Goal: Task Accomplishment & Management: Use online tool/utility

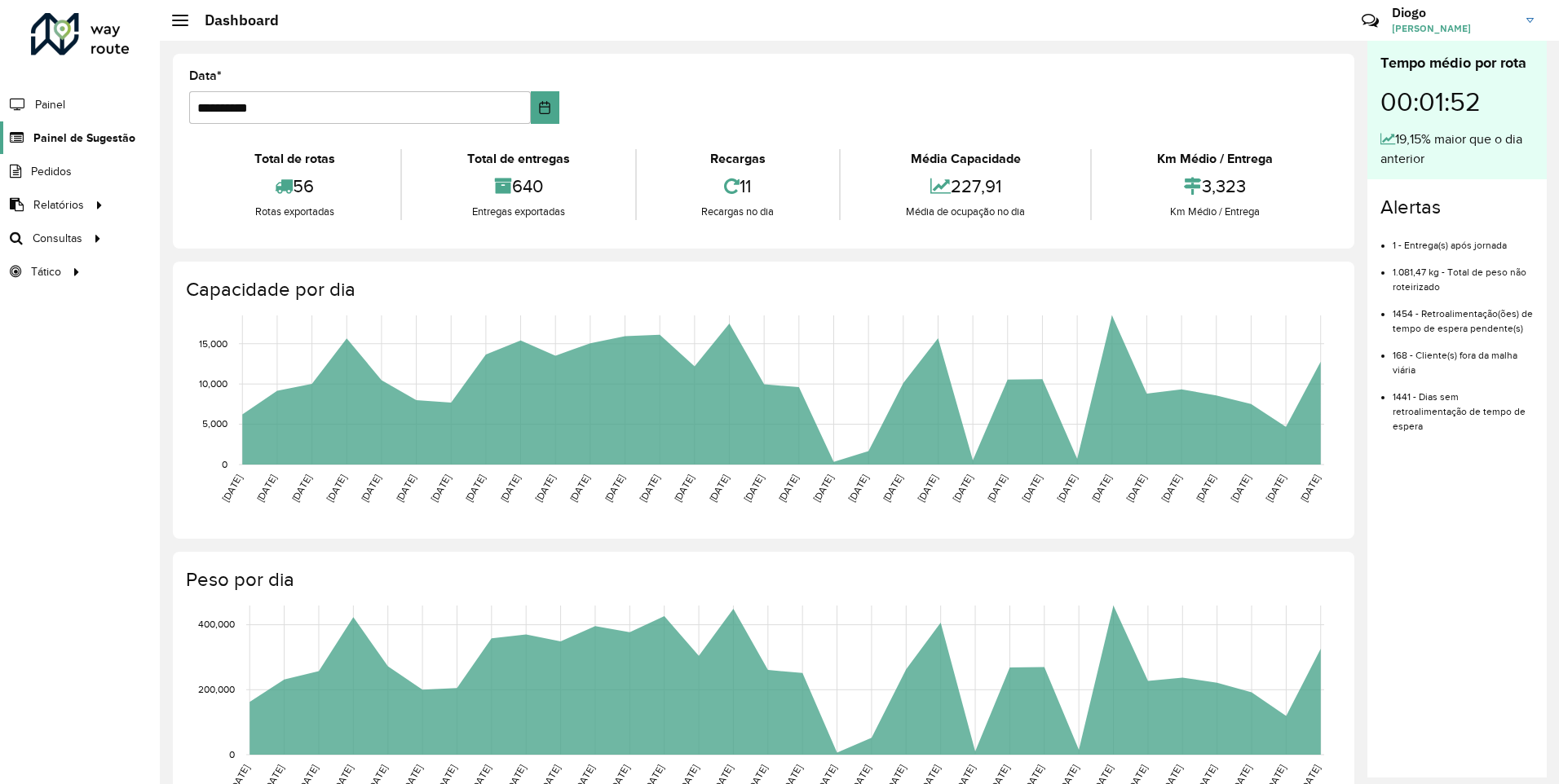
click at [95, 143] on span "Painel de Sugestão" at bounding box center [84, 138] width 102 height 17
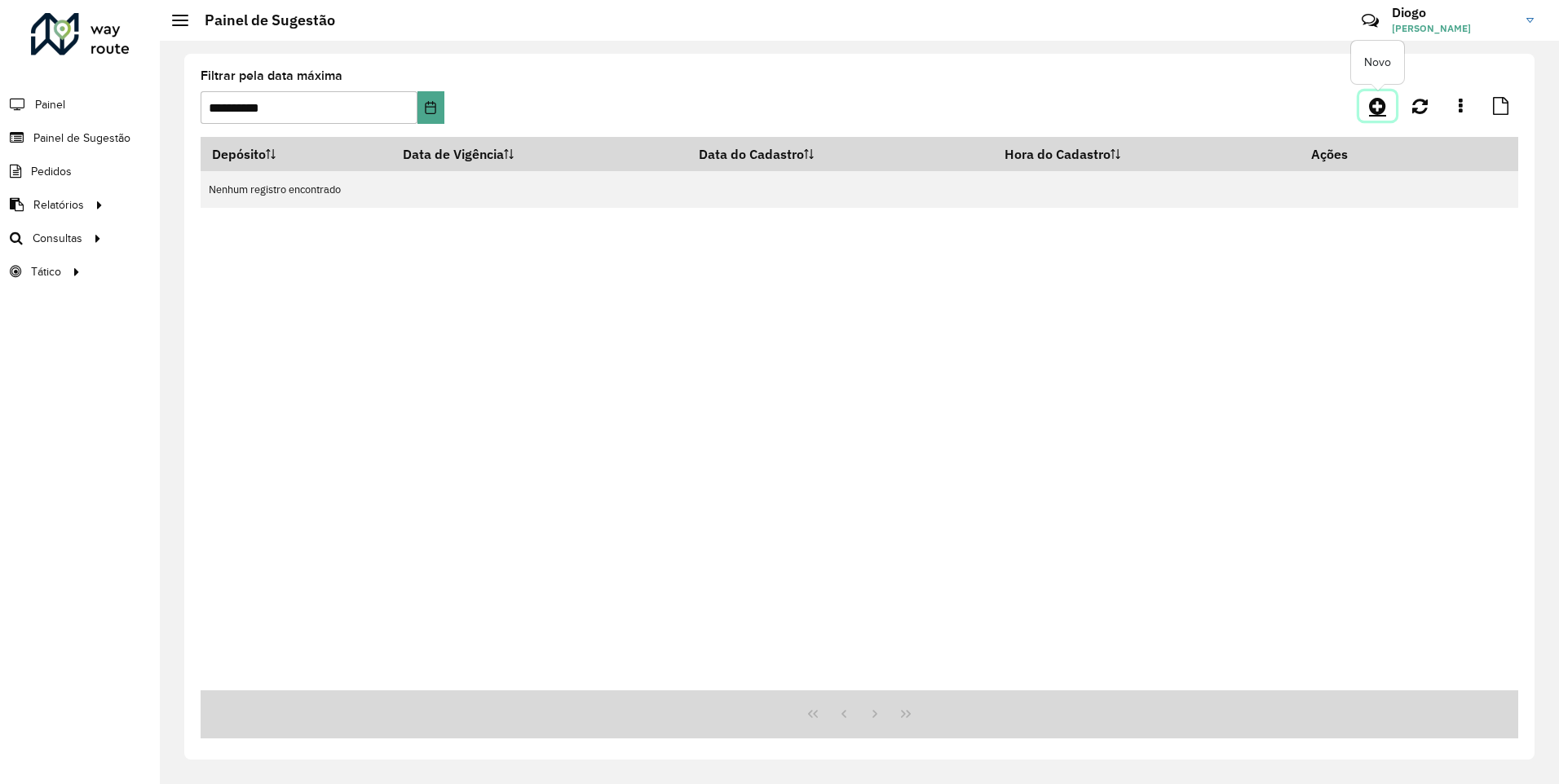
click at [1377, 102] on icon at bounding box center [1377, 106] width 17 height 19
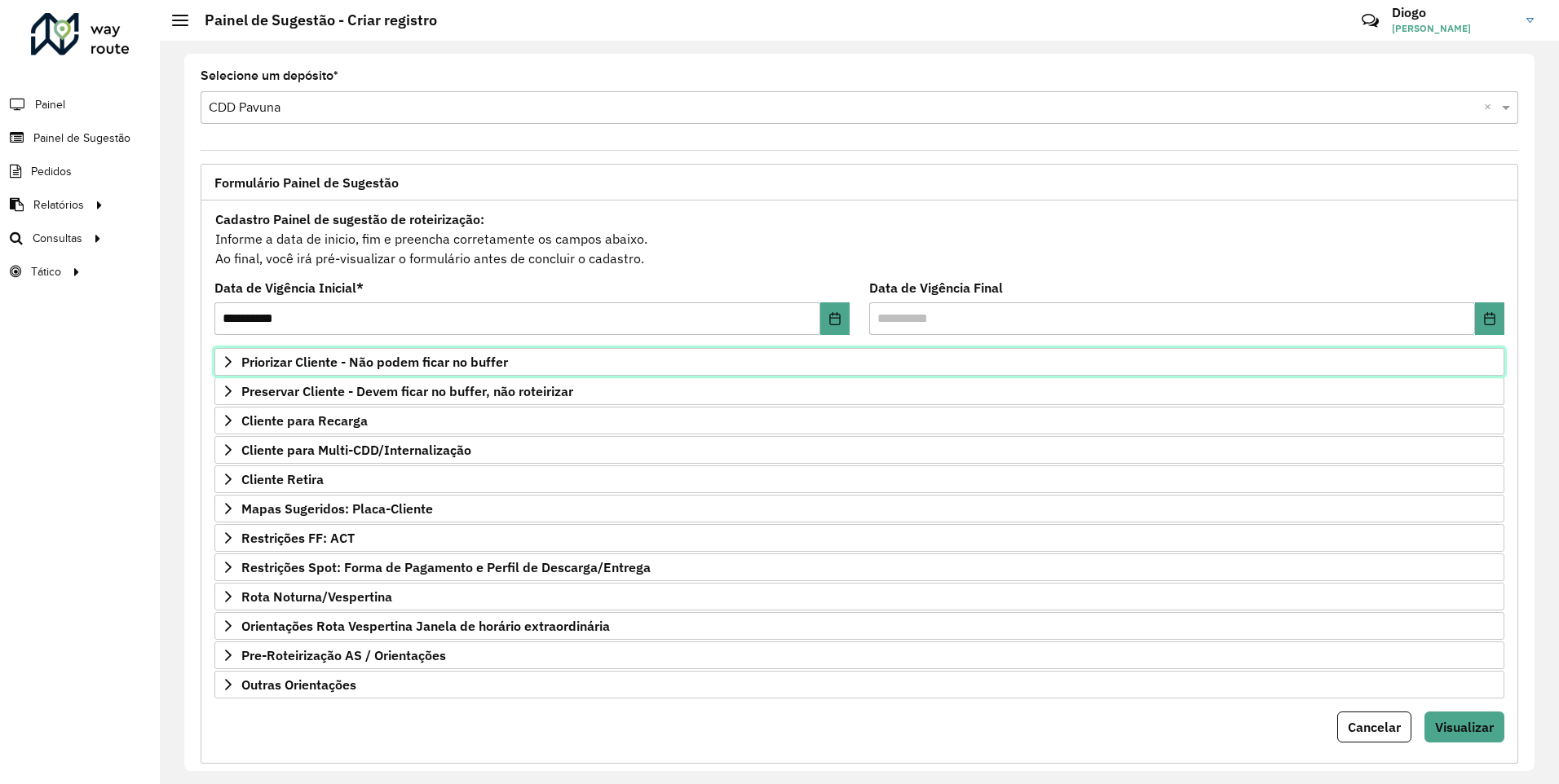
click at [480, 360] on span "Priorizar Cliente - Não podem ficar no buffer" at bounding box center [374, 362] width 266 height 13
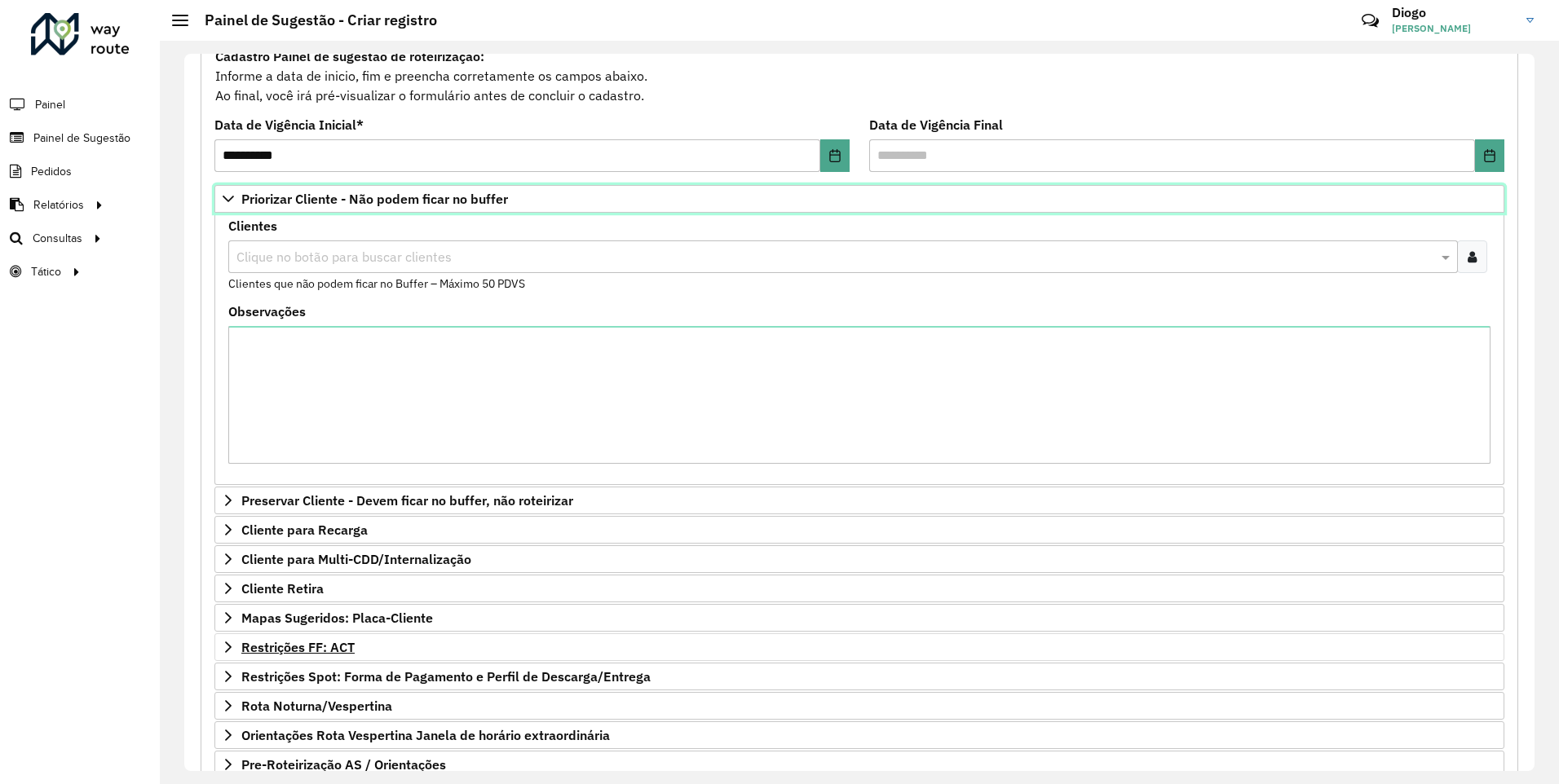
scroll to position [245, 0]
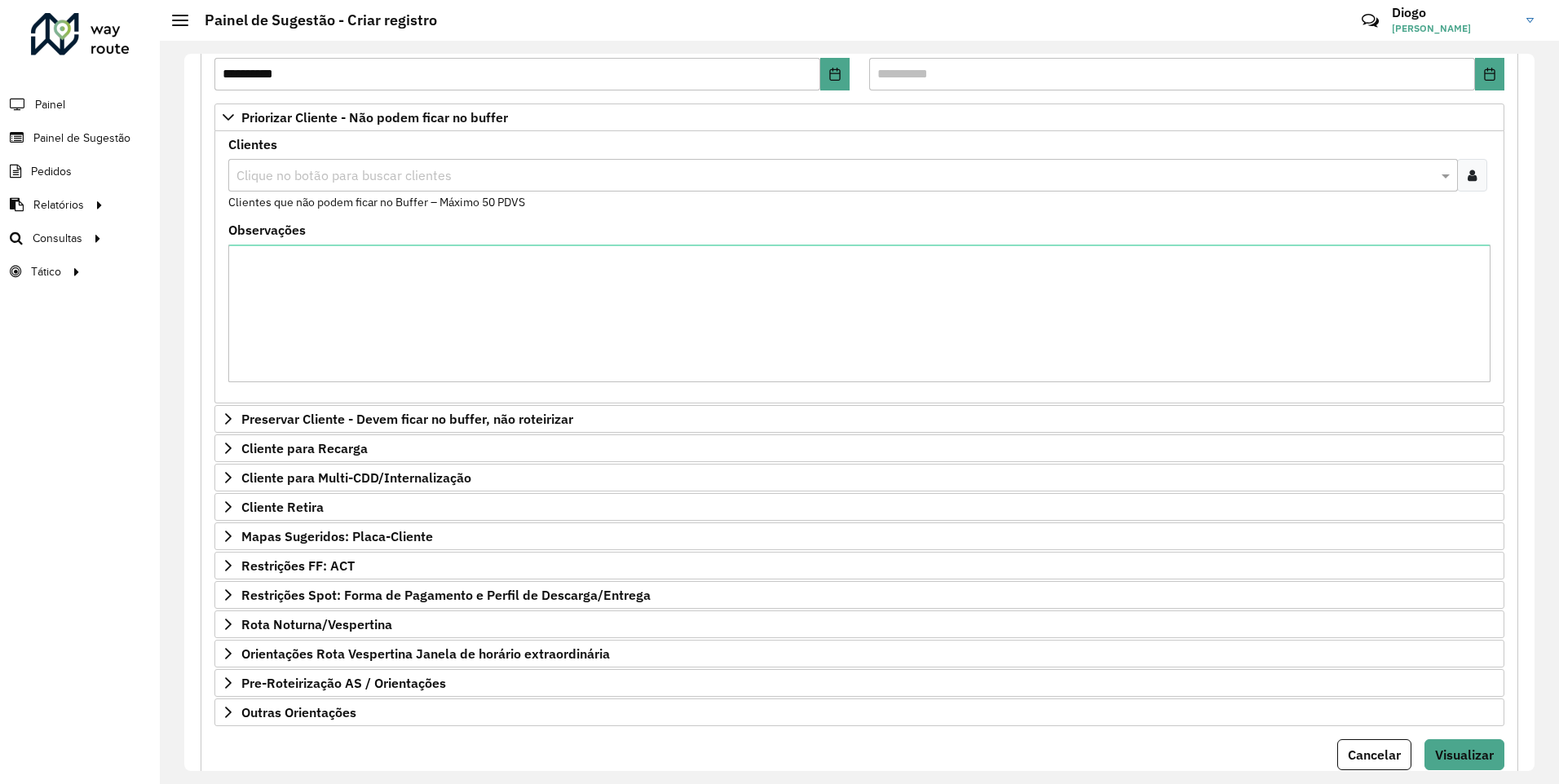
click at [1476, 171] on div at bounding box center [1472, 174] width 31 height 32
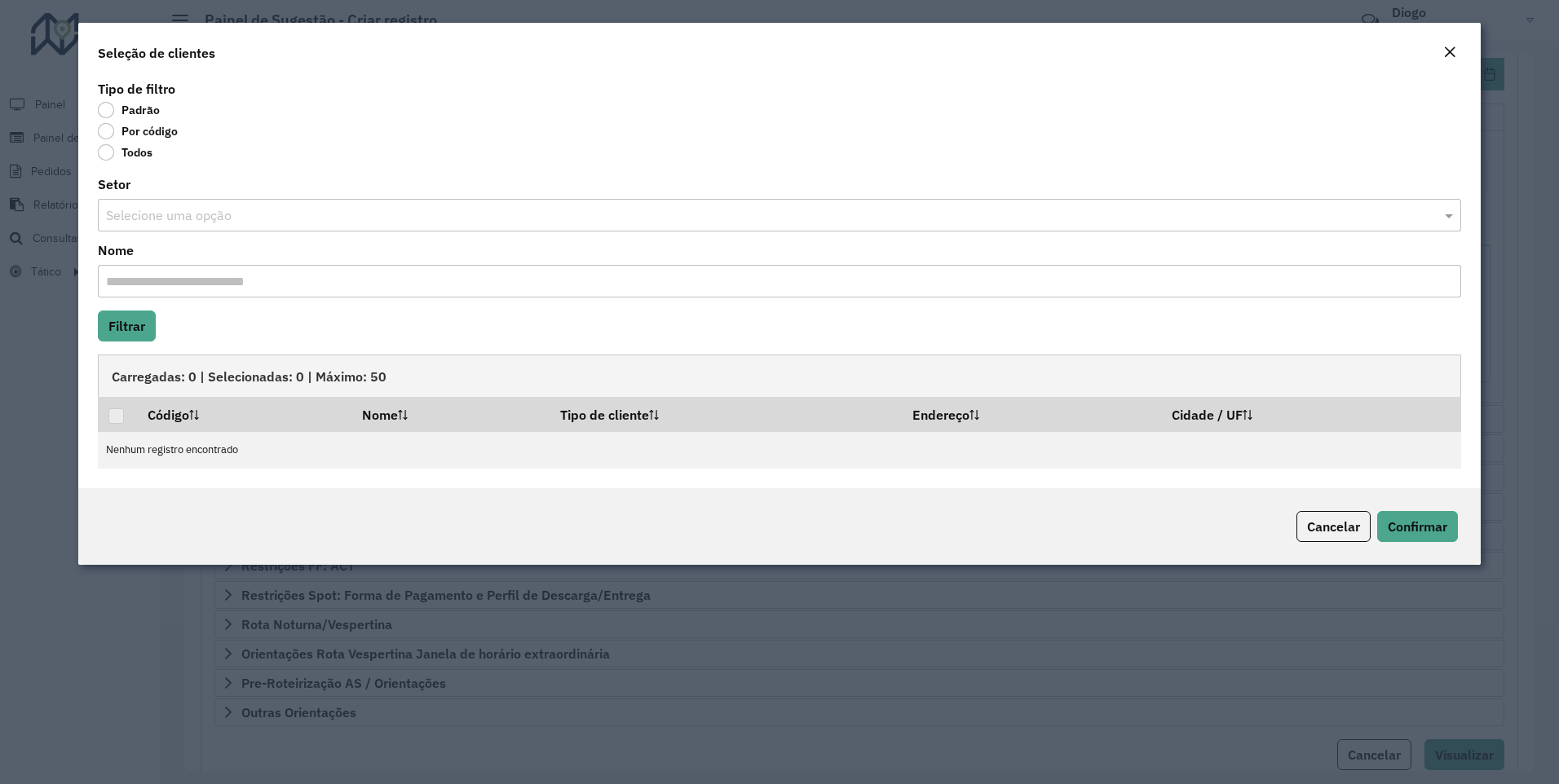
click at [111, 135] on label "Por código" at bounding box center [137, 132] width 80 height 17
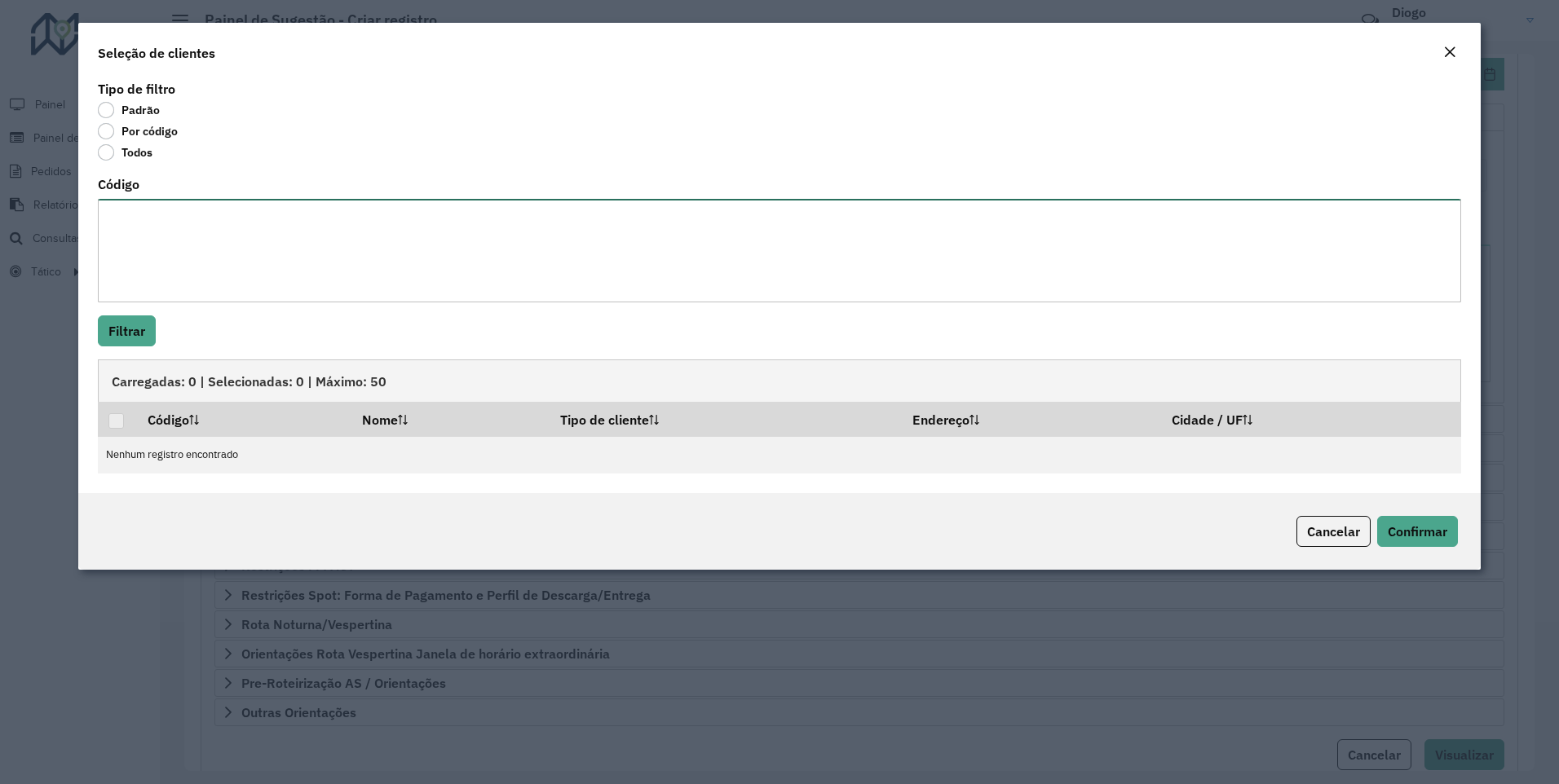
click at [148, 199] on textarea "Código" at bounding box center [780, 251] width 1364 height 104
paste textarea "**** **** **** **** ***** ***** ***** ***** ***** ***** ***** ***** ***** *****…"
type textarea "**** **** **** **** ***** ***** ***** ***** ***** ***** ***** ***** ***** *****…"
click at [127, 332] on button "Filtrar" at bounding box center [126, 330] width 58 height 31
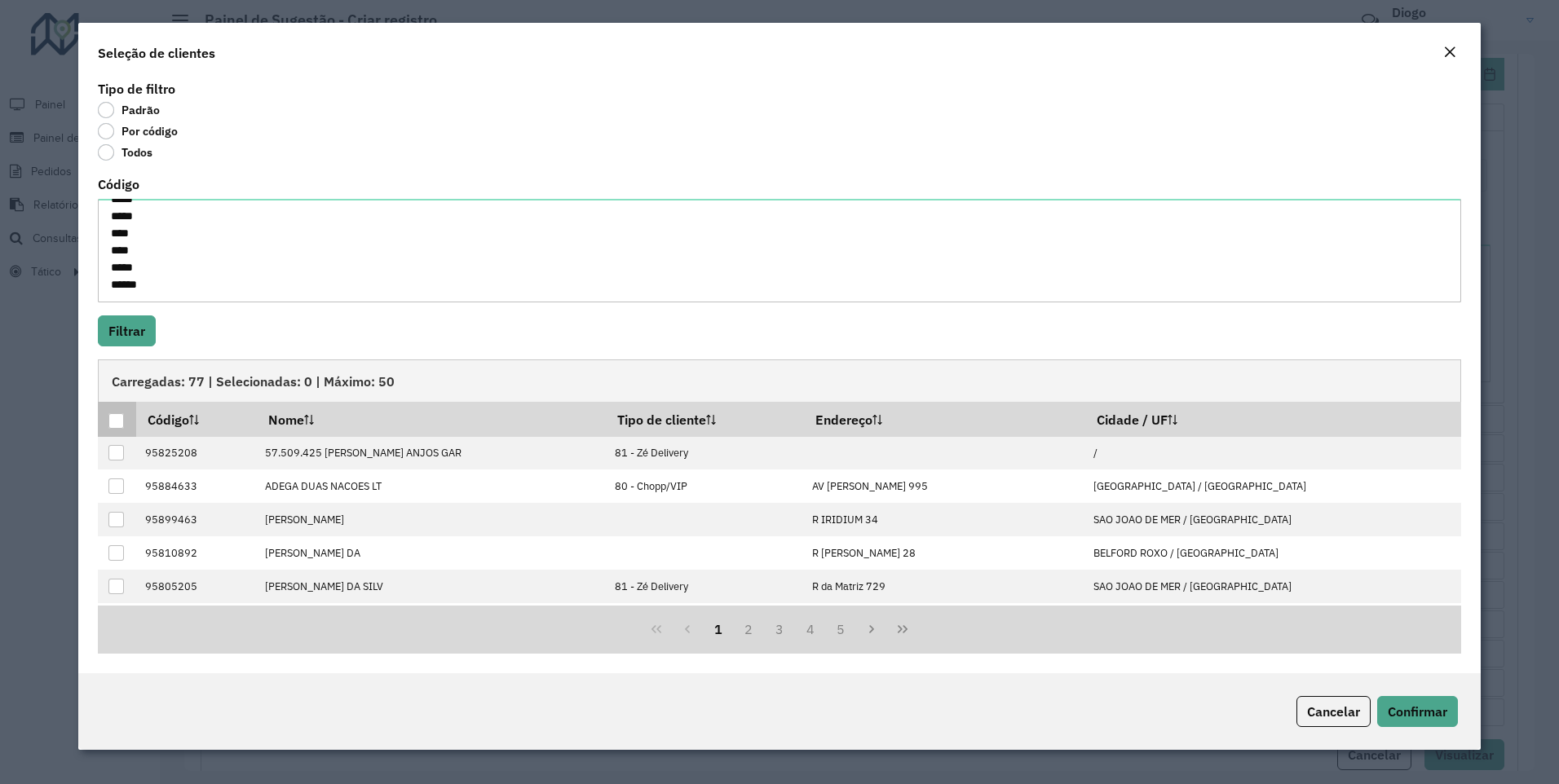
click at [112, 418] on div at bounding box center [116, 420] width 16 height 16
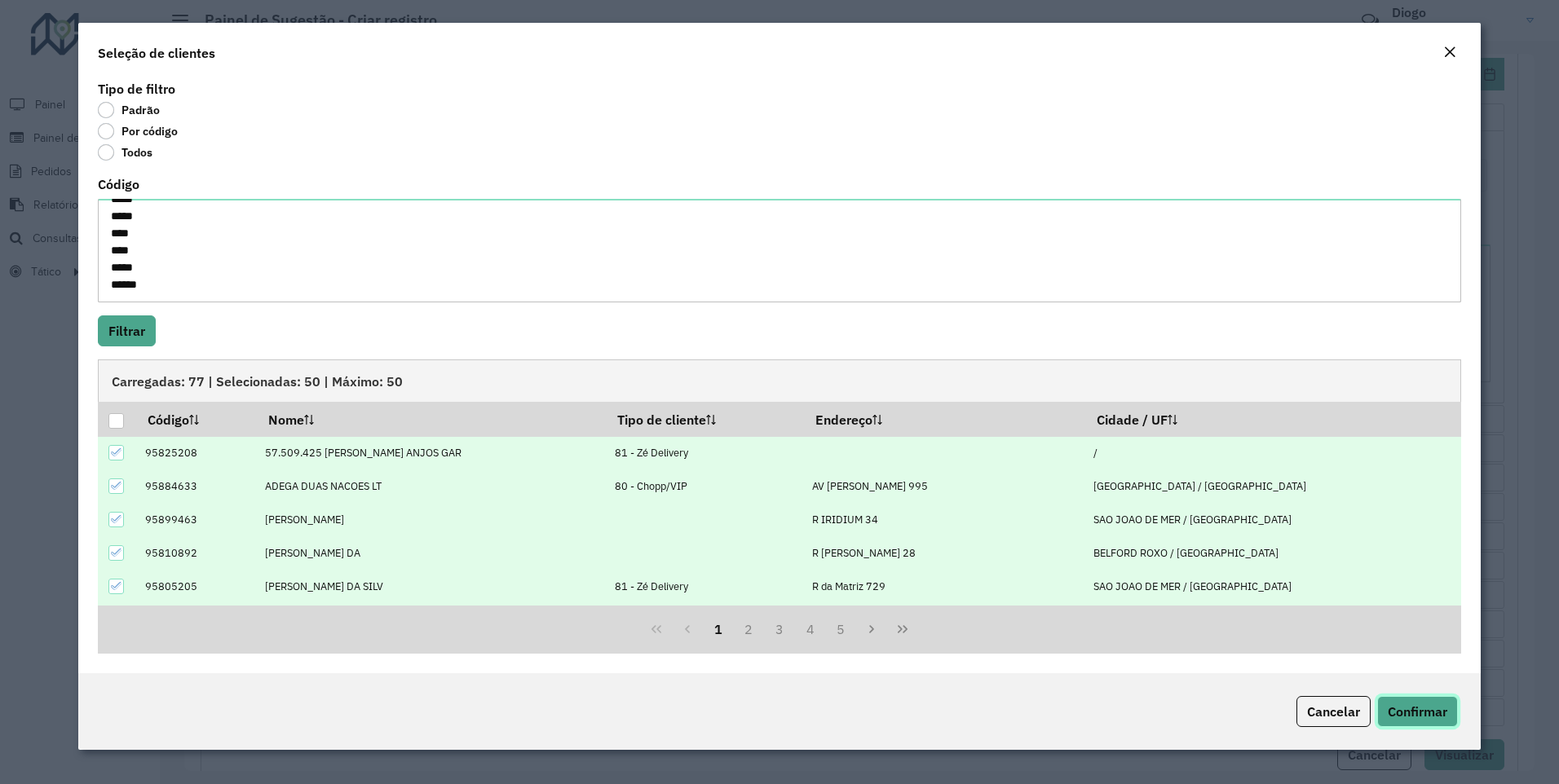
click at [1414, 710] on span "Confirmar" at bounding box center [1417, 712] width 59 height 17
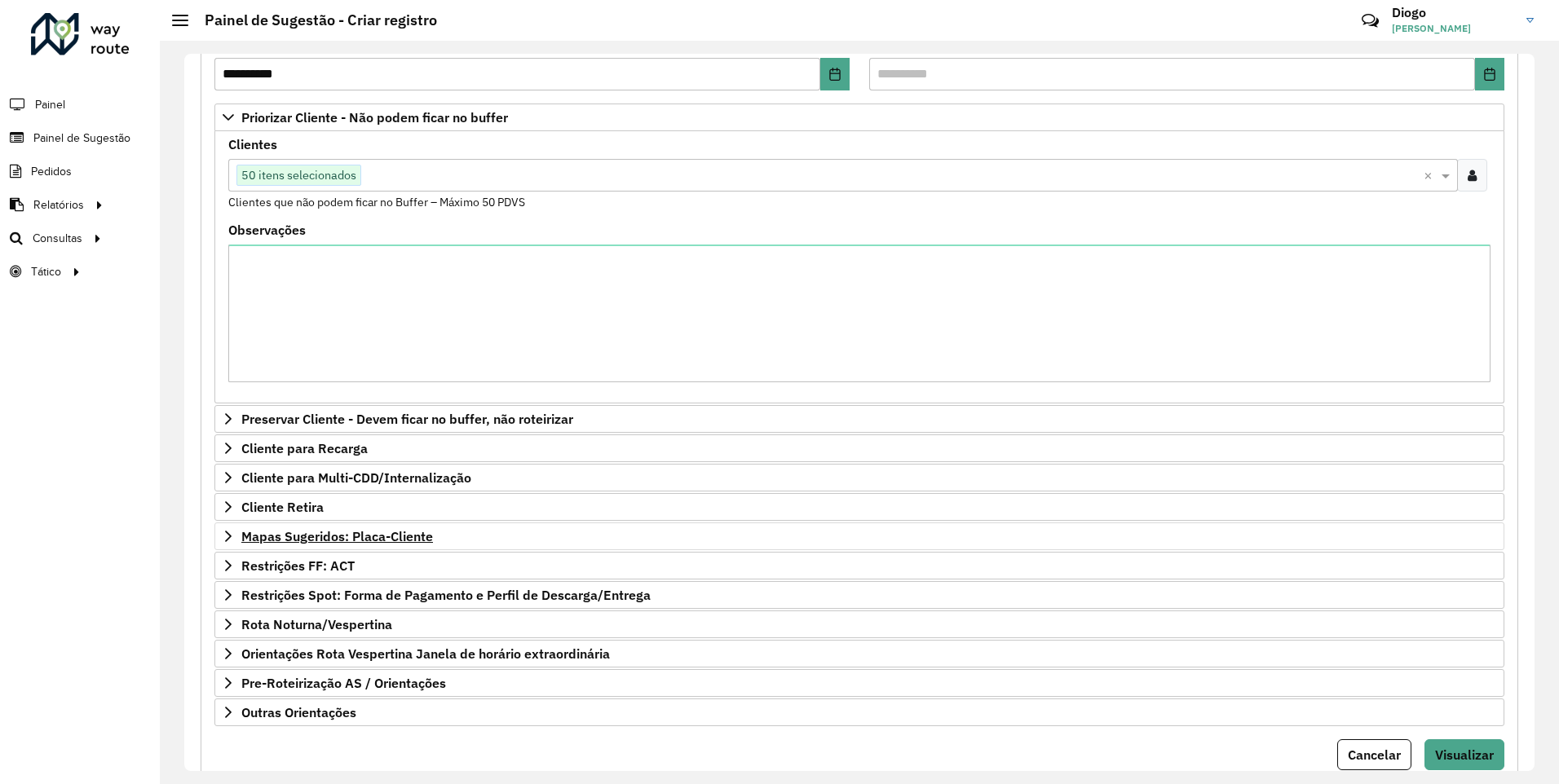
scroll to position [301, 0]
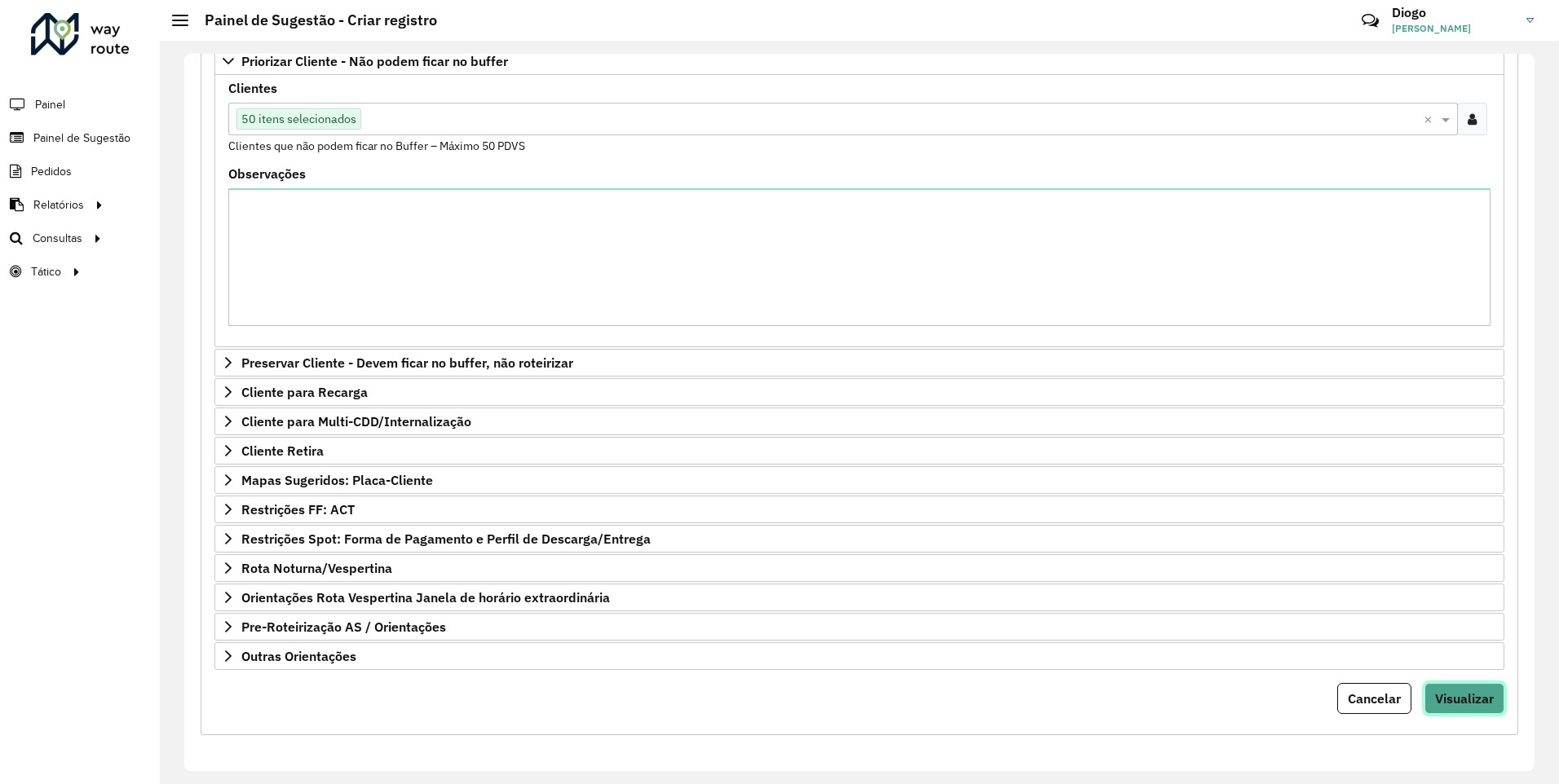
click at [1473, 693] on span "Visualizar" at bounding box center [1463, 699] width 58 height 17
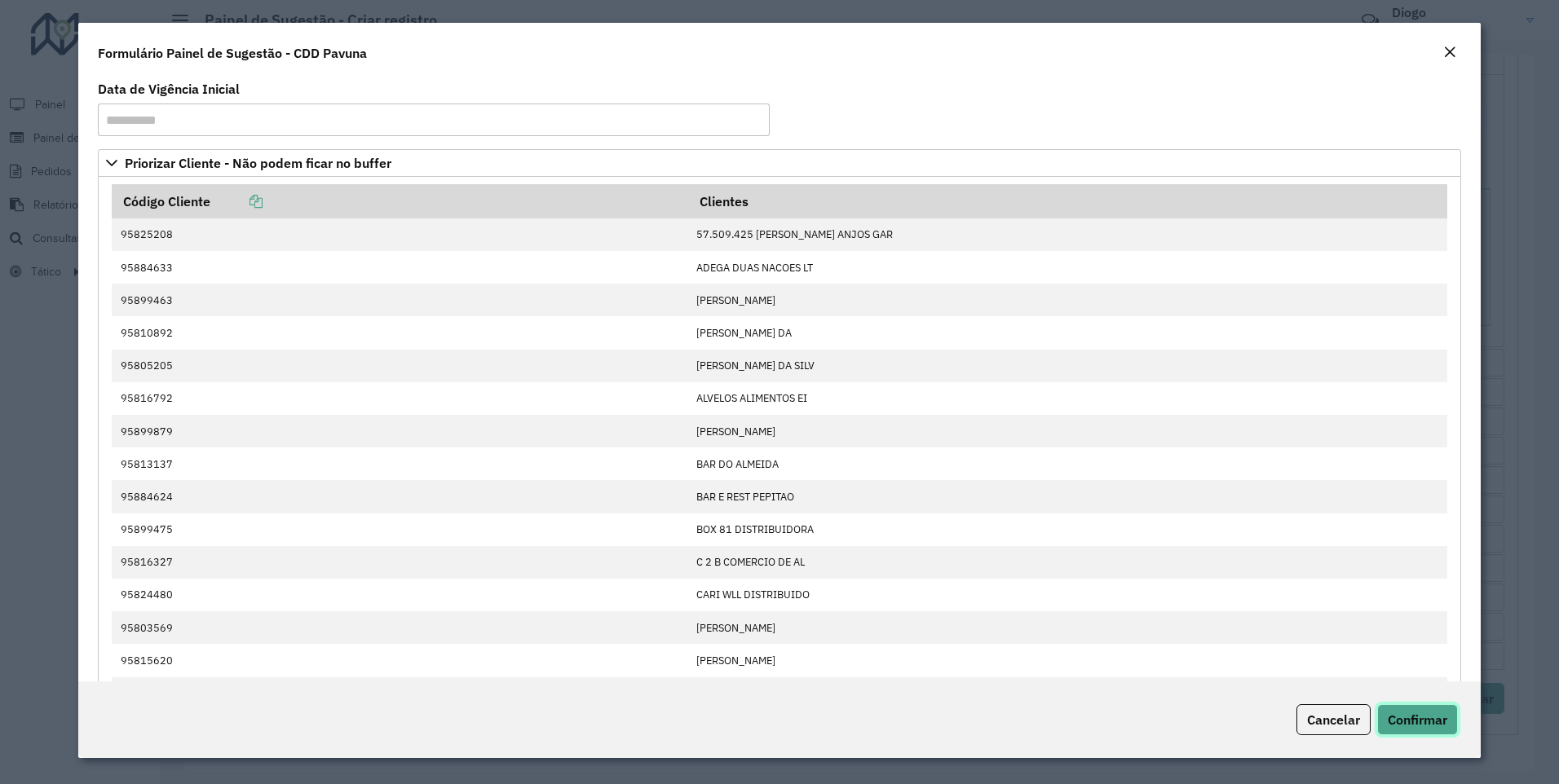
click at [1436, 725] on span "Confirmar" at bounding box center [1417, 720] width 59 height 17
